Goal: Task Accomplishment & Management: Complete application form

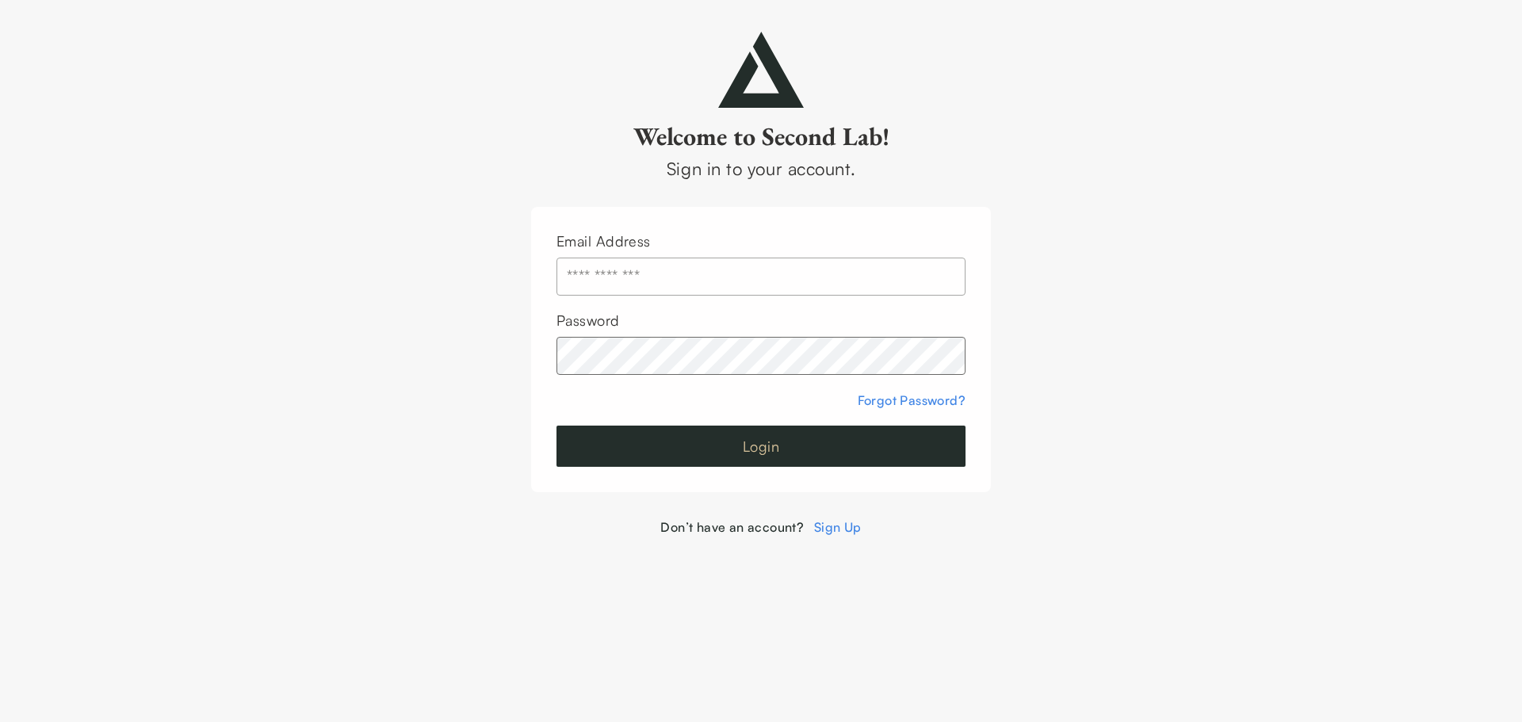
type input "**********"
click at [863, 457] on button "Login" at bounding box center [760, 446] width 409 height 41
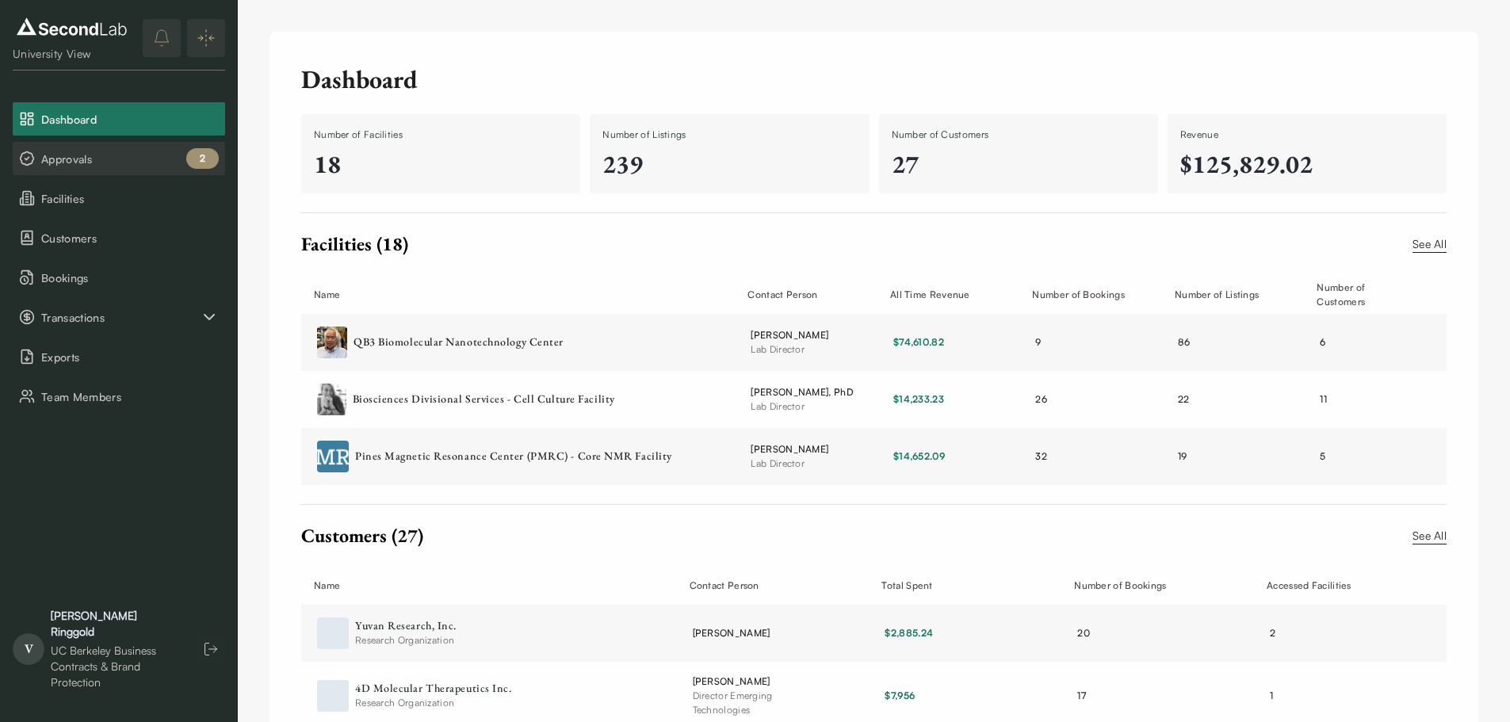
click at [119, 166] on span "Approvals" at bounding box center [130, 159] width 178 height 17
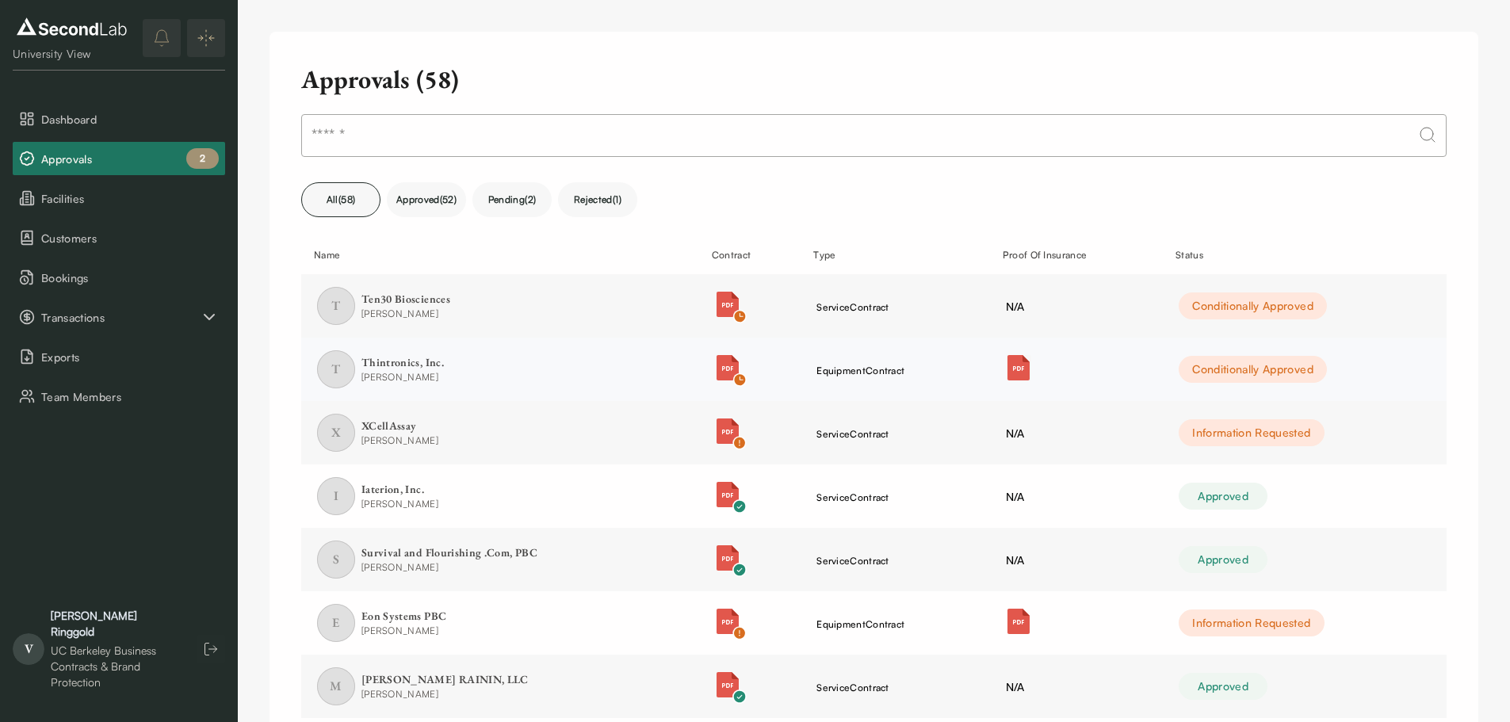
click at [1017, 366] on img "button" at bounding box center [1018, 367] width 25 height 25
click at [397, 362] on div "Thintronics, Inc." at bounding box center [402, 363] width 82 height 16
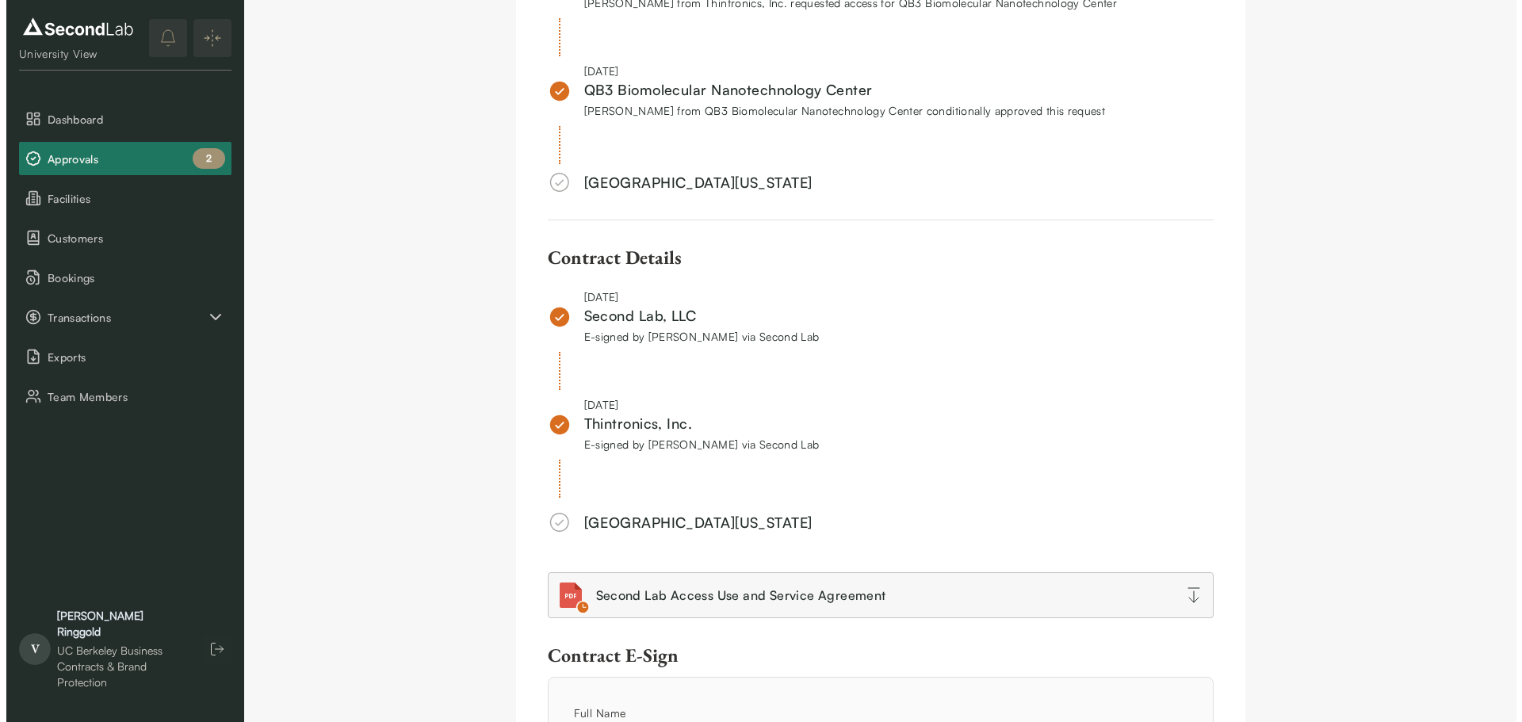
scroll to position [1427, 0]
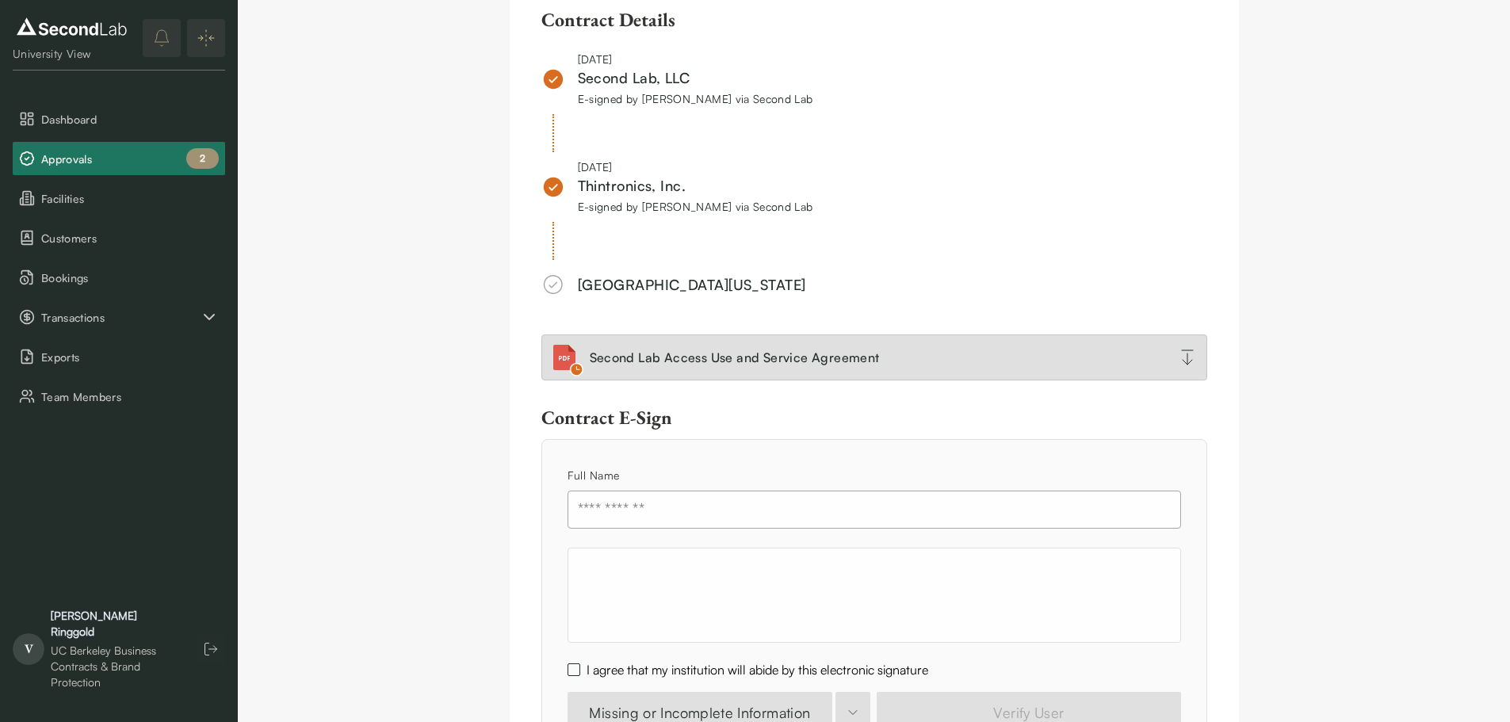
click at [875, 359] on div "Second Lab Access Use and Service Agreement" at bounding box center [735, 357] width 290 height 19
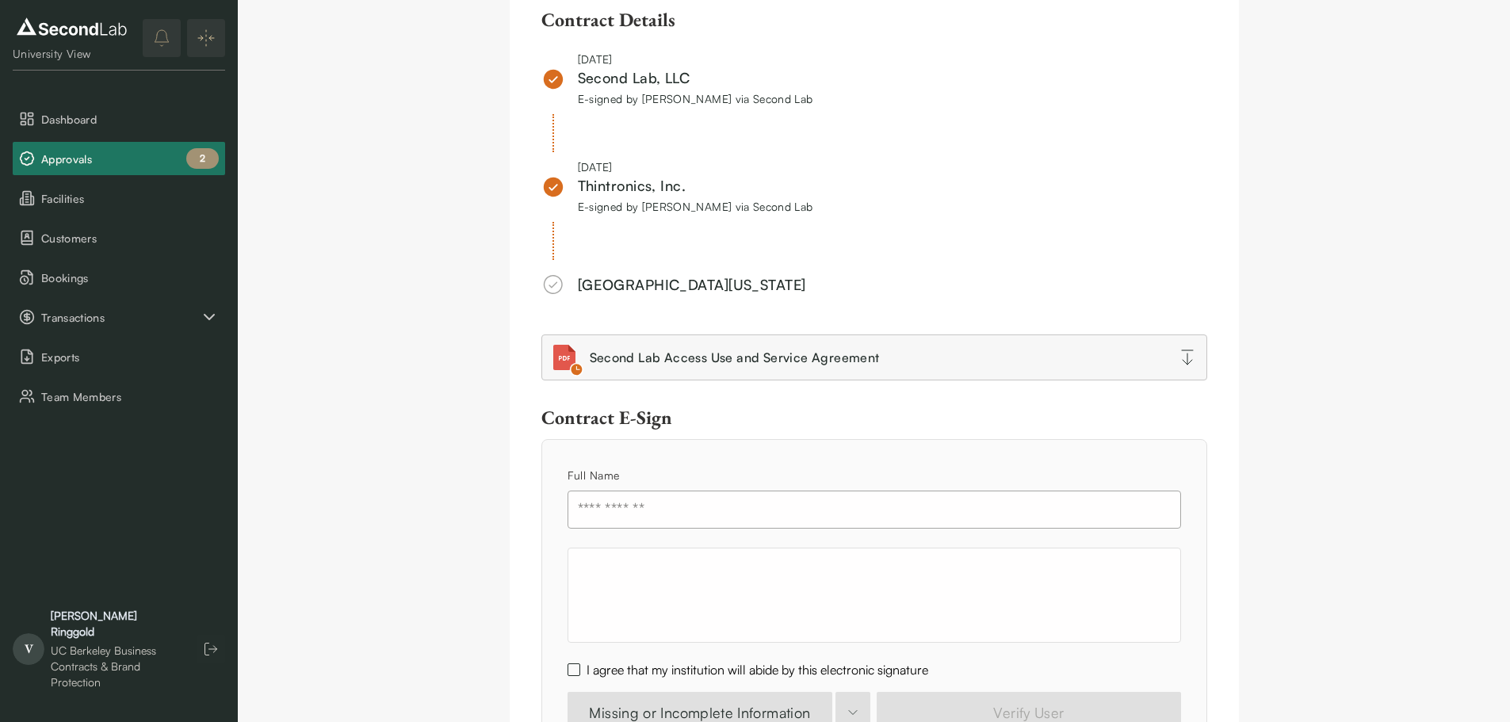
click at [677, 510] on input "text" at bounding box center [873, 510] width 613 height 38
type input "**********"
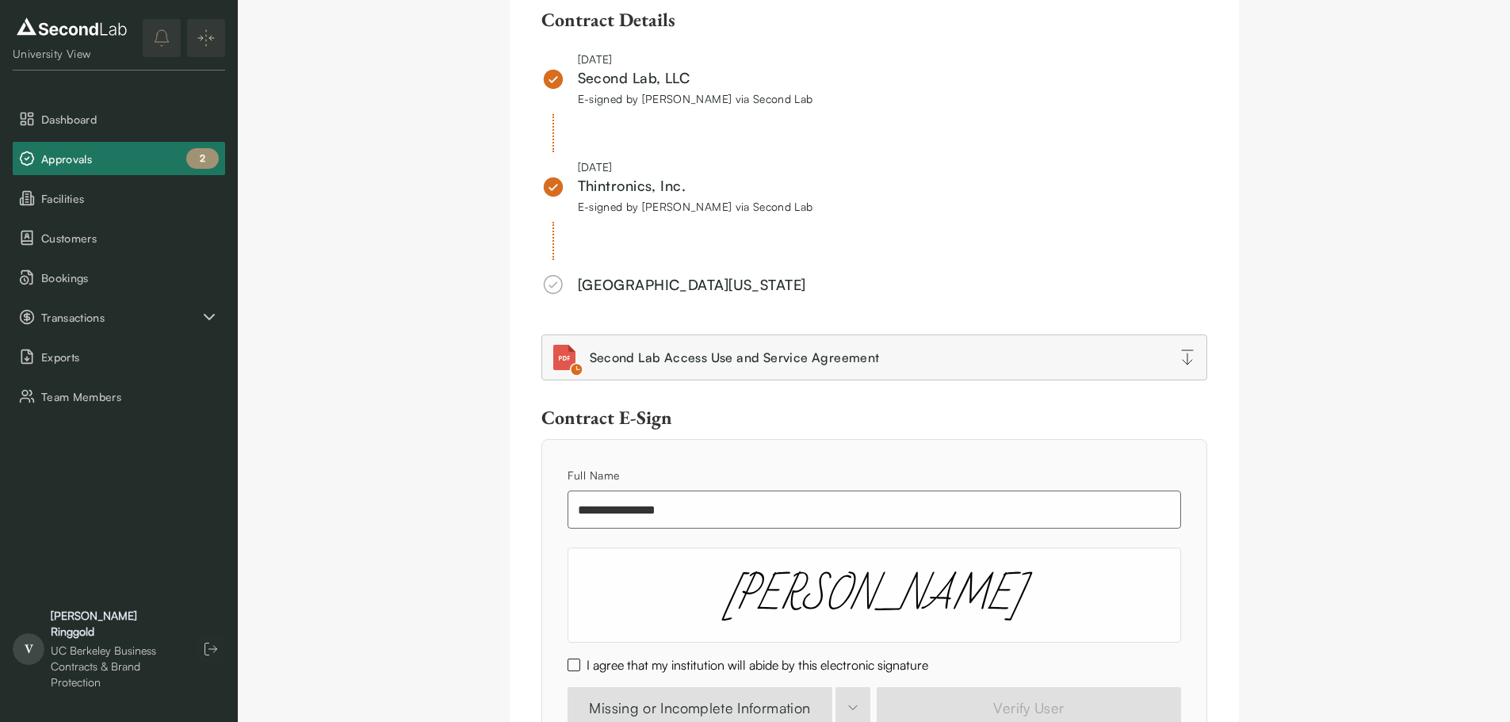
click at [571, 662] on button "I agree that my institution will abide by this electronic signature" at bounding box center [573, 665] width 13 height 13
click at [942, 698] on button "Verify User" at bounding box center [1029, 707] width 304 height 41
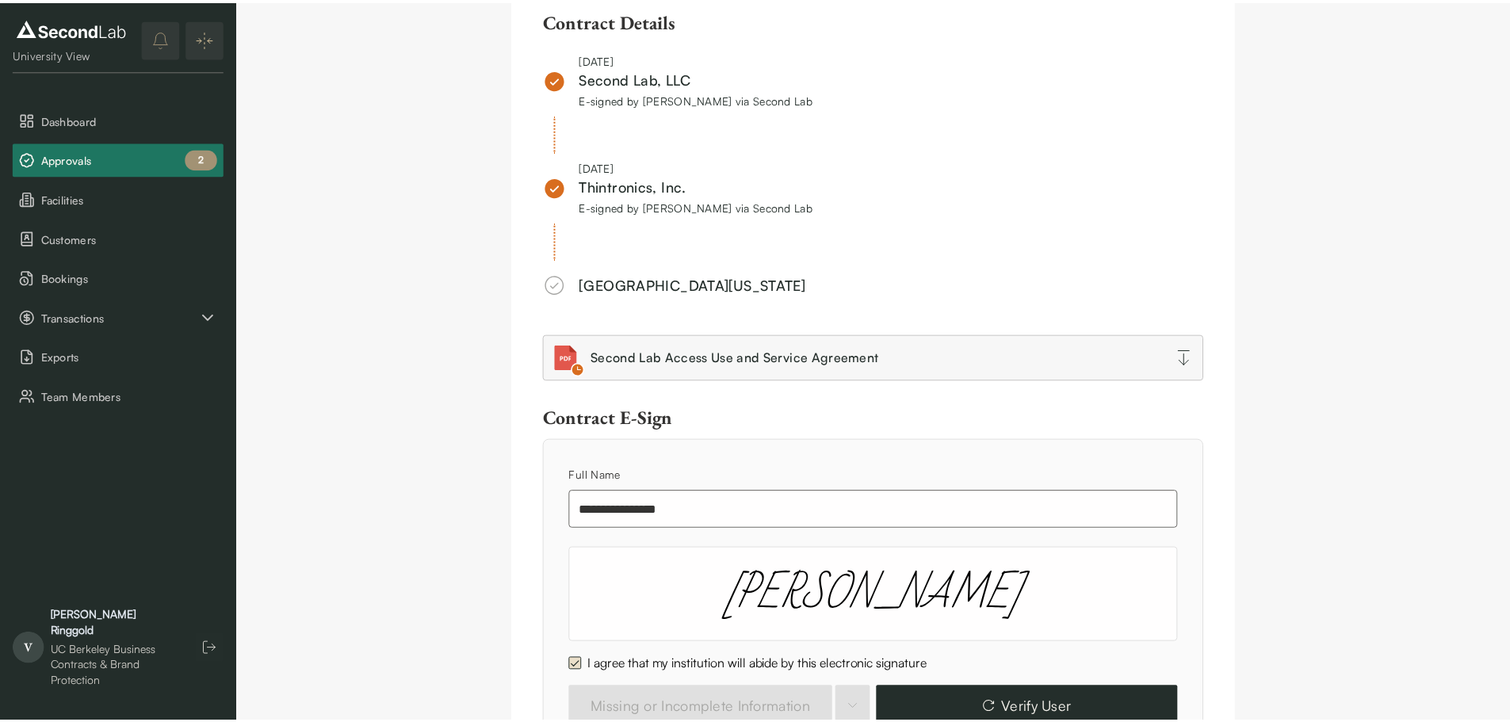
scroll to position [1209, 0]
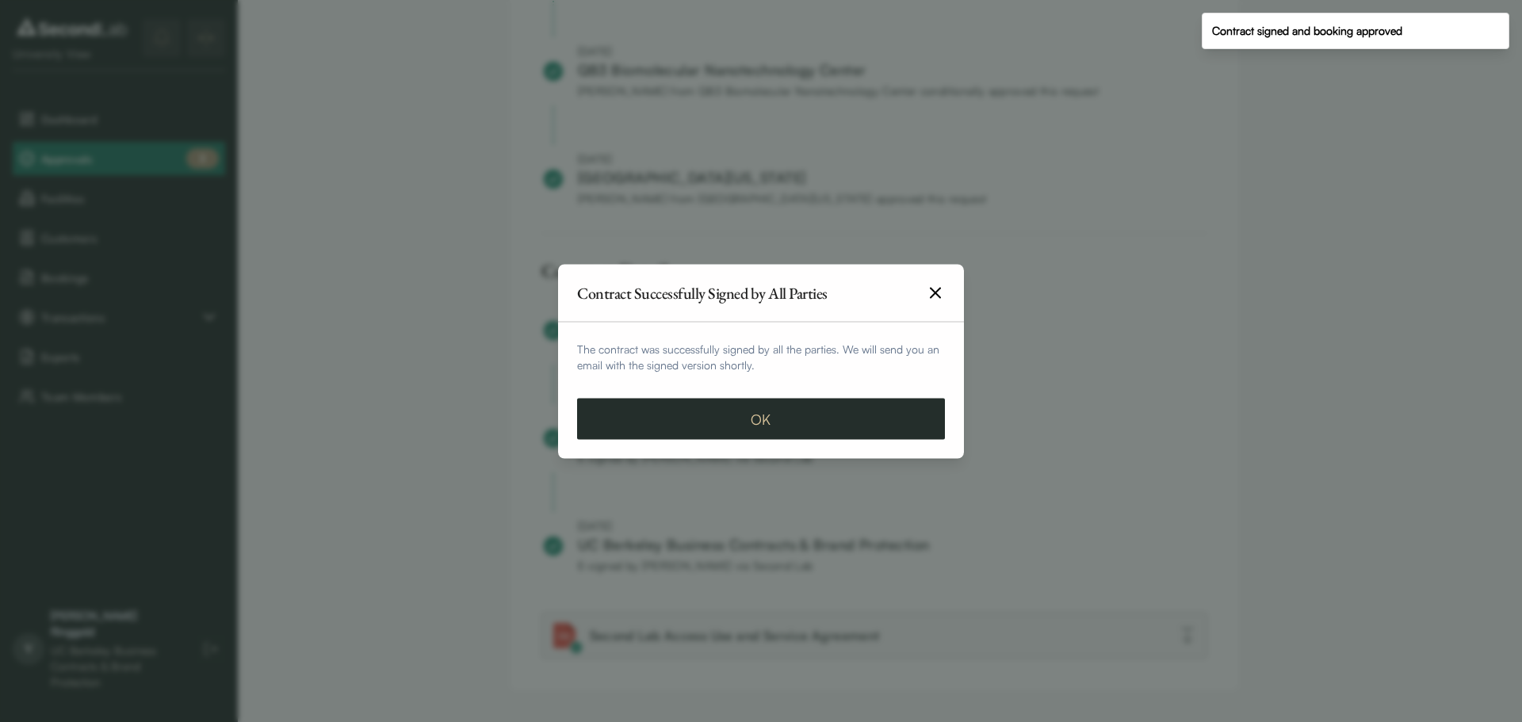
click at [839, 414] on button "OK" at bounding box center [761, 418] width 368 height 41
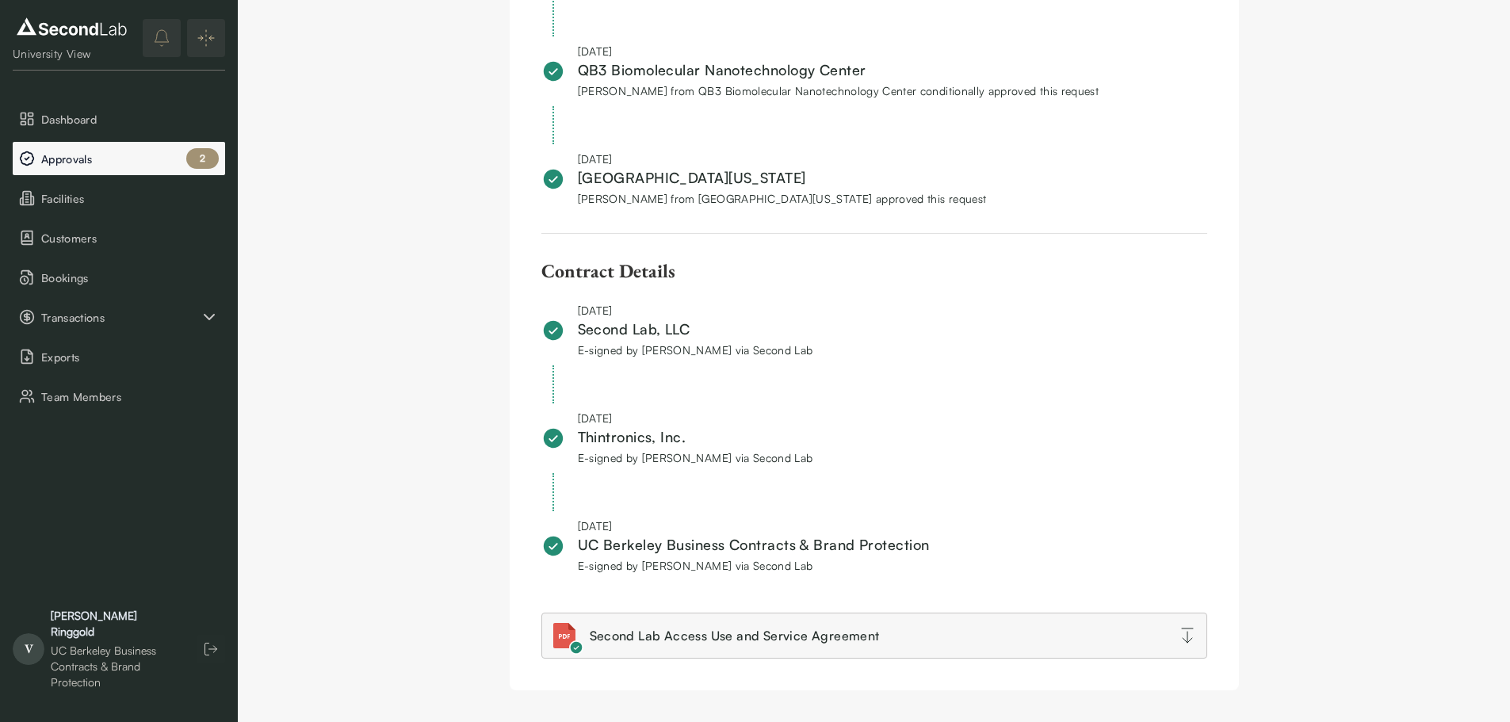
click at [97, 156] on span "Approvals" at bounding box center [130, 159] width 178 height 17
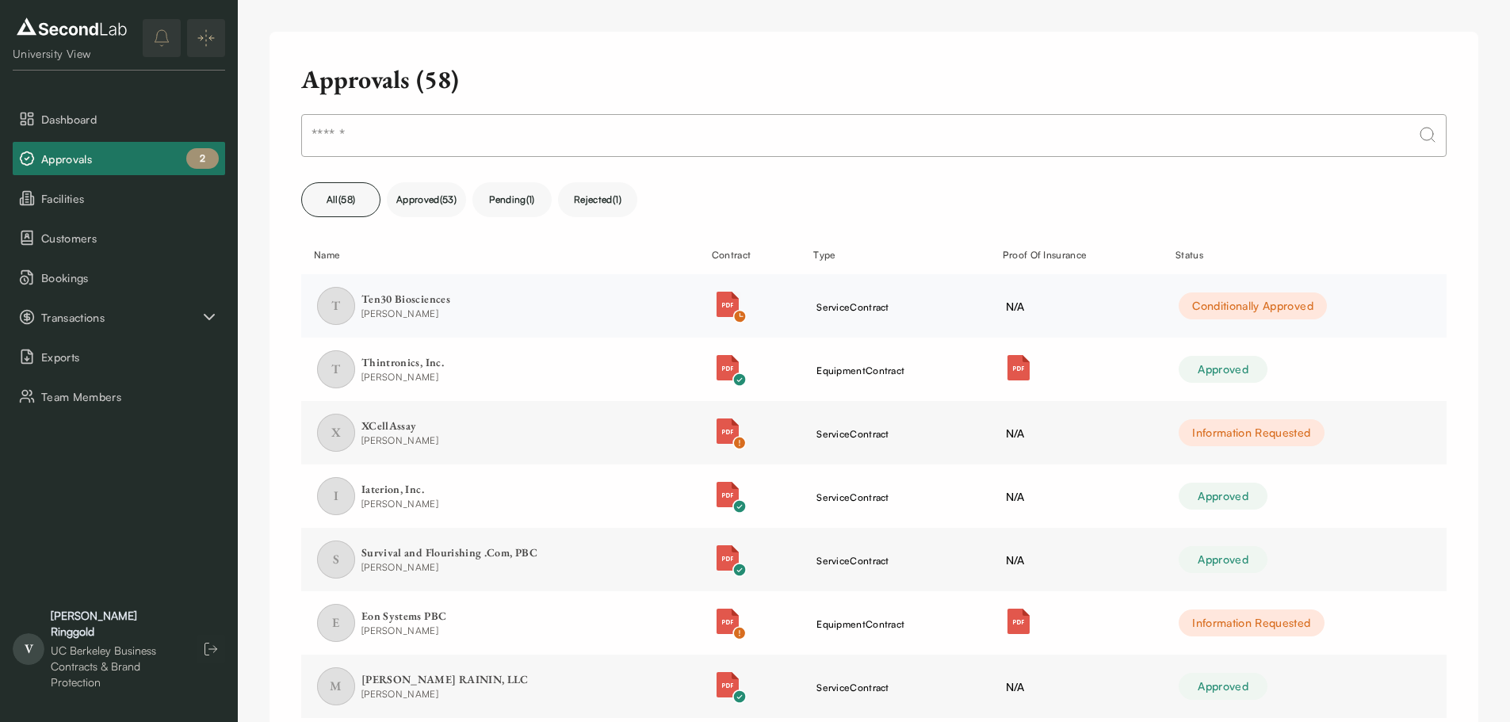
click at [727, 300] on img "button" at bounding box center [727, 304] width 25 height 25
click at [411, 292] on div "Ten30 Biosciences" at bounding box center [405, 300] width 89 height 16
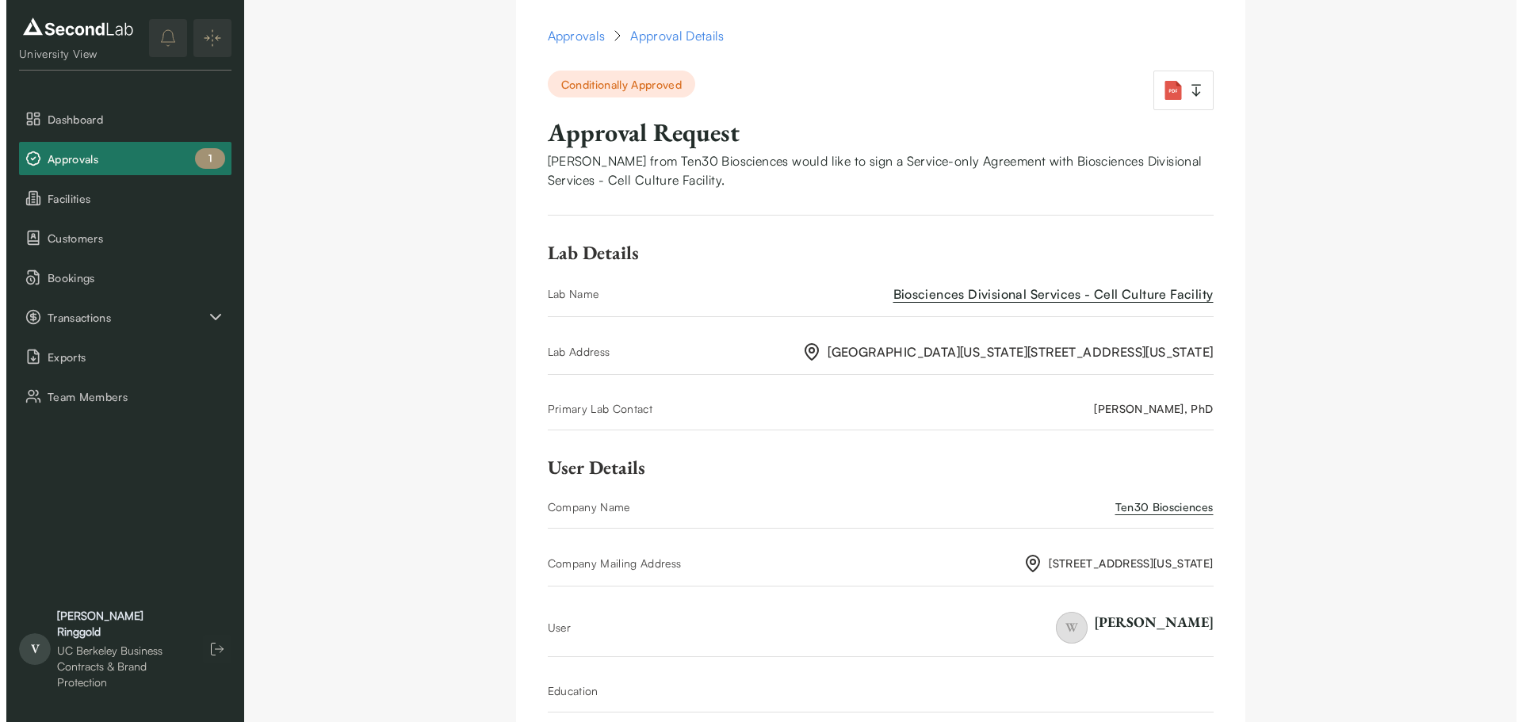
scroll to position [1385, 0]
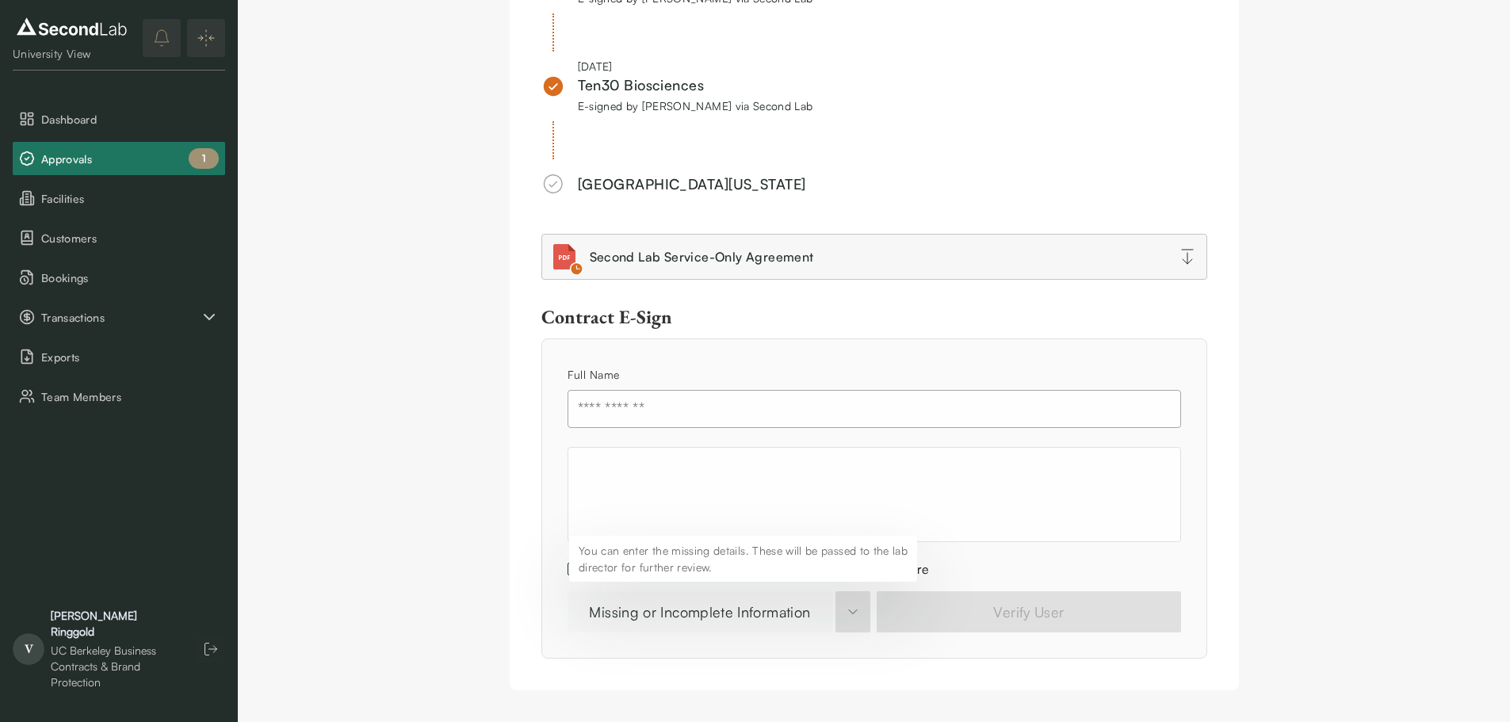
click at [736, 616] on button "Missing or Incomplete Information" at bounding box center [700, 611] width 266 height 41
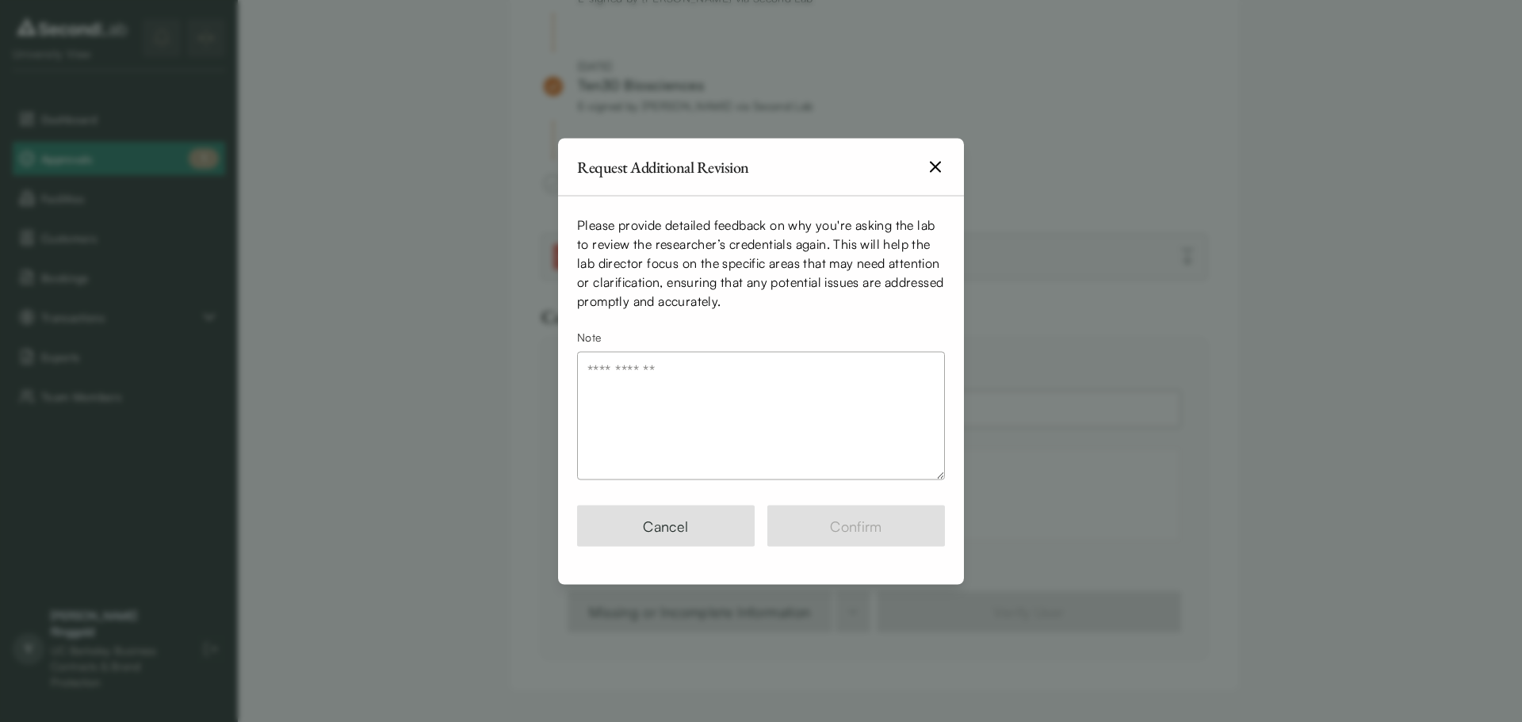
click at [758, 422] on textarea "Note" at bounding box center [761, 415] width 368 height 128
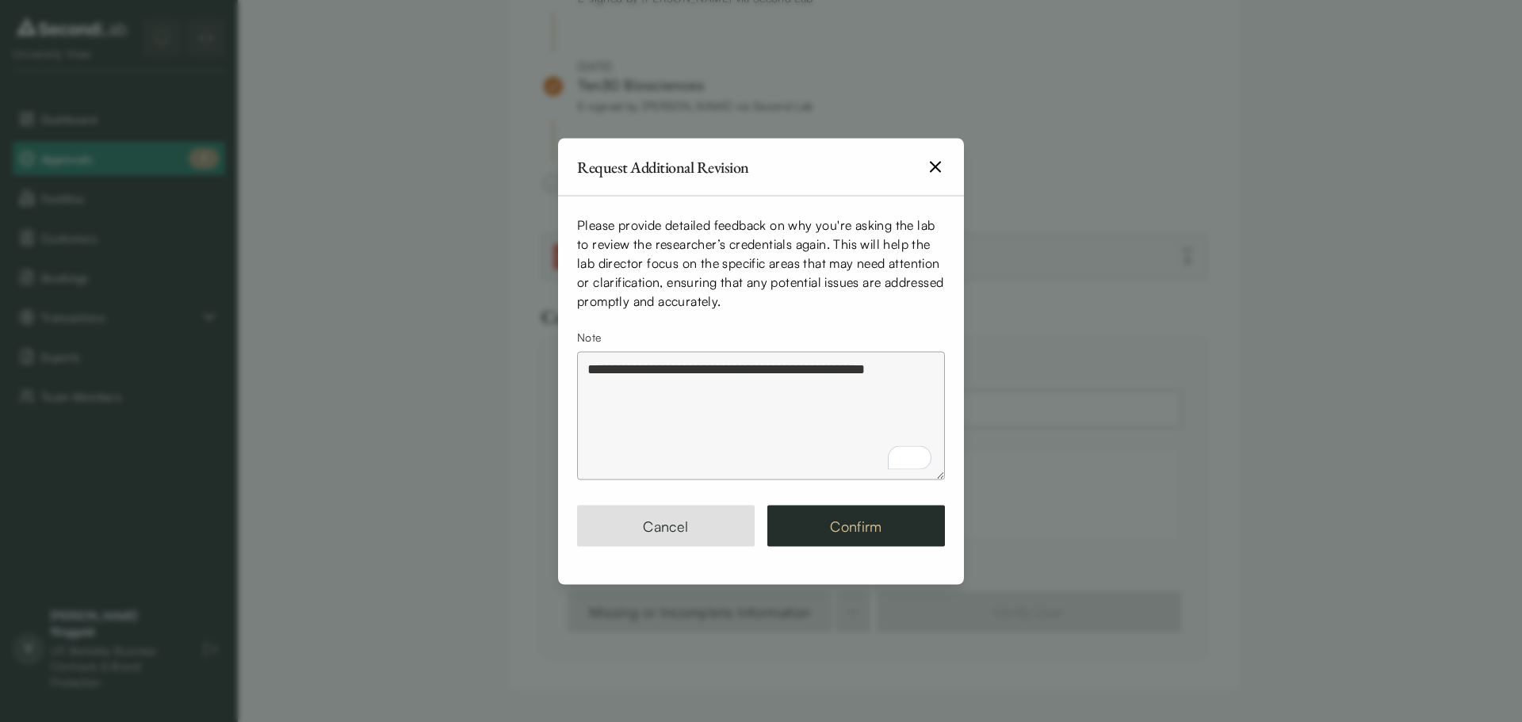
type textarea "**********"
click at [830, 512] on button "Confirm" at bounding box center [856, 525] width 178 height 41
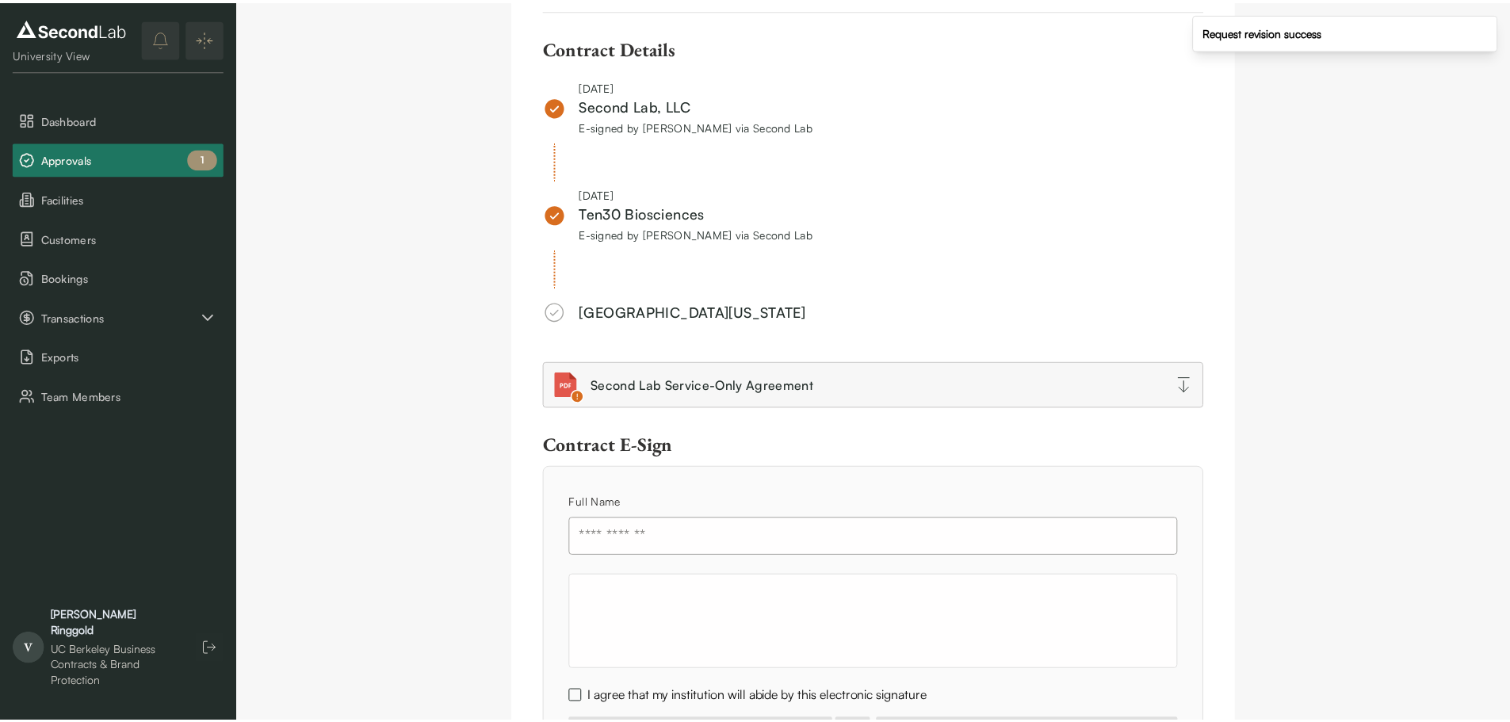
scroll to position [1512, 0]
